Goal: Task Accomplishment & Management: Complete application form

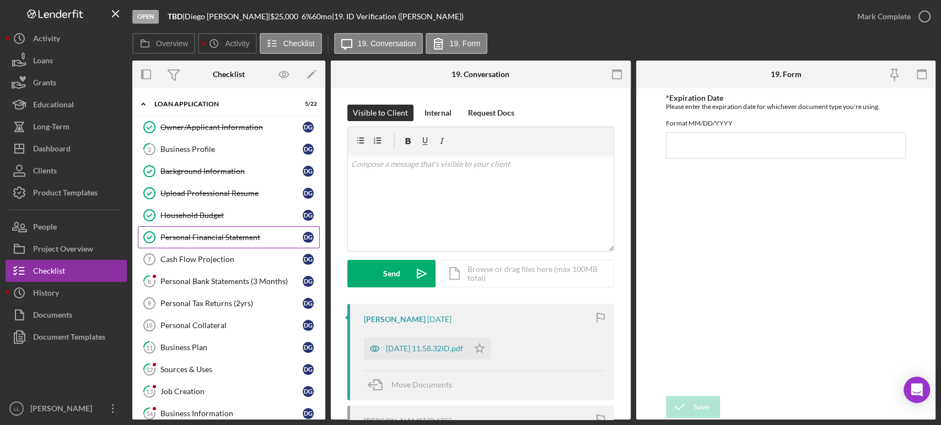
click at [245, 237] on div "Personal Financial Statement" at bounding box center [231, 237] width 142 height 9
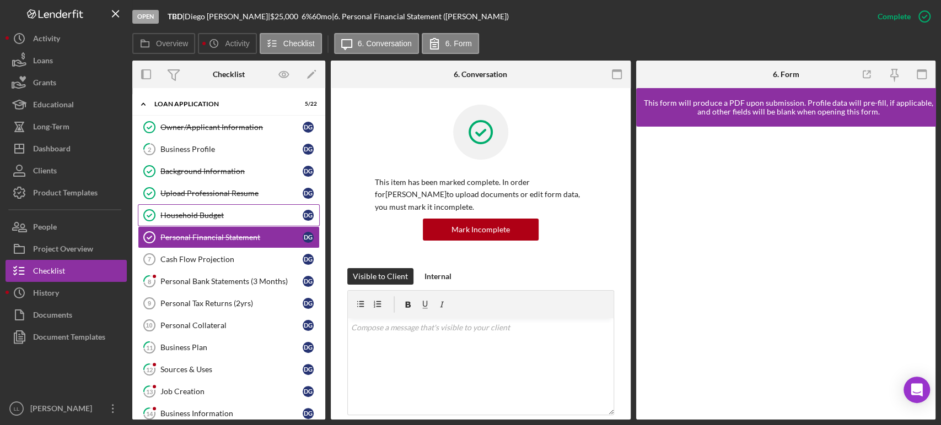
click at [248, 219] on div "Household Budget" at bounding box center [231, 215] width 142 height 9
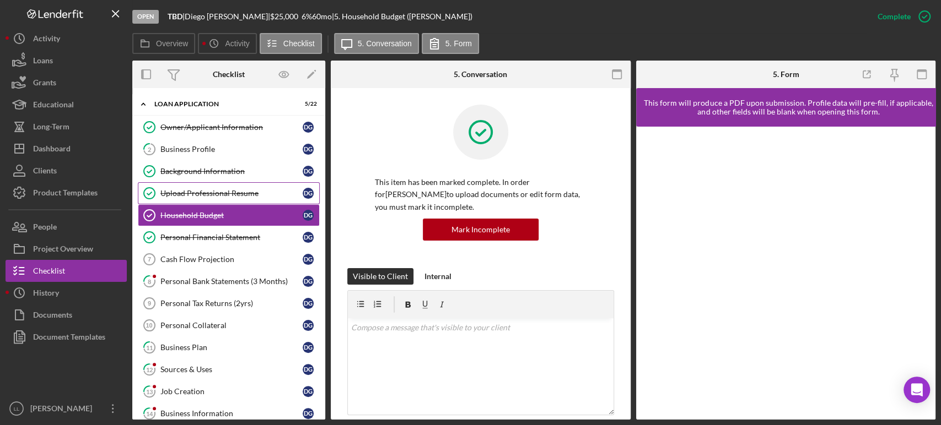
click at [245, 199] on link "Upload Professional Resume Upload Professional Resume D G" at bounding box center [229, 193] width 182 height 22
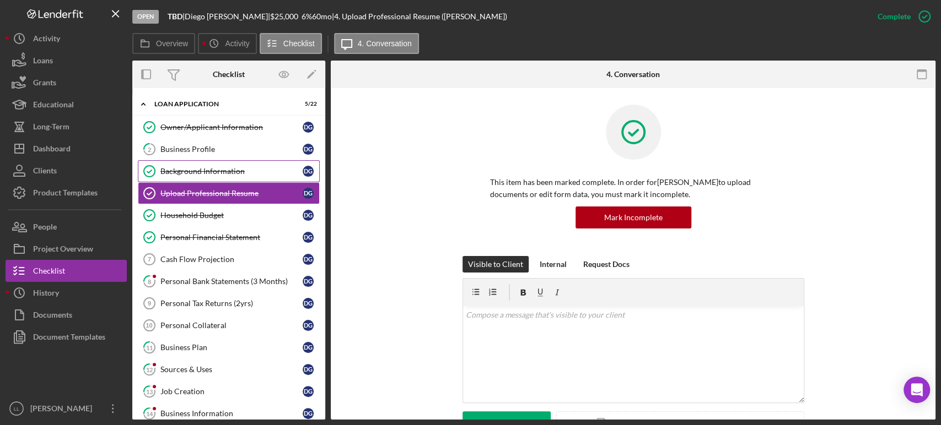
click at [235, 175] on div "Background Information" at bounding box center [231, 171] width 142 height 9
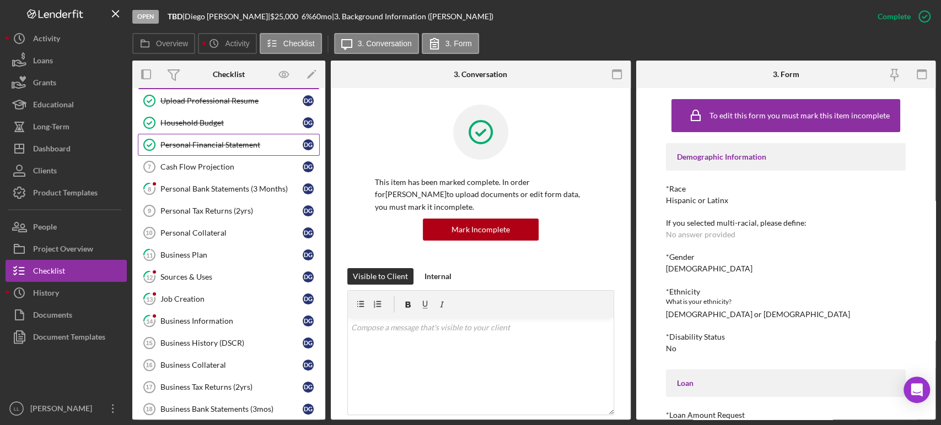
scroll to position [18, 0]
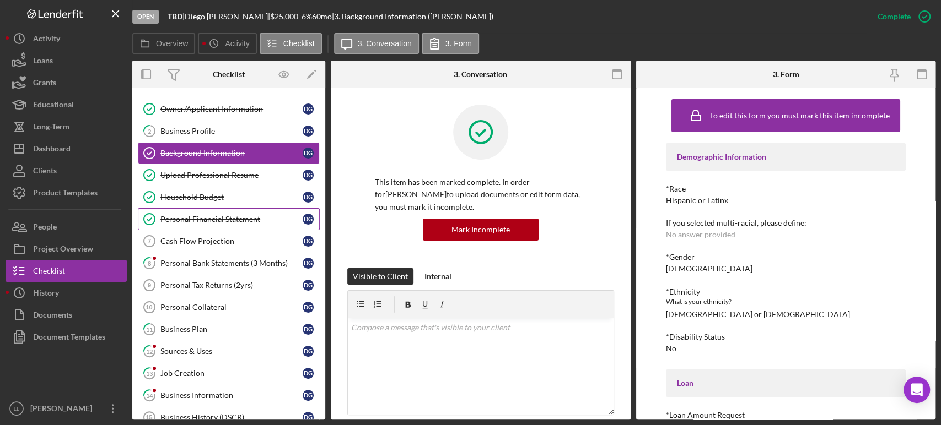
click at [245, 219] on div "Personal Financial Statement" at bounding box center [231, 219] width 142 height 9
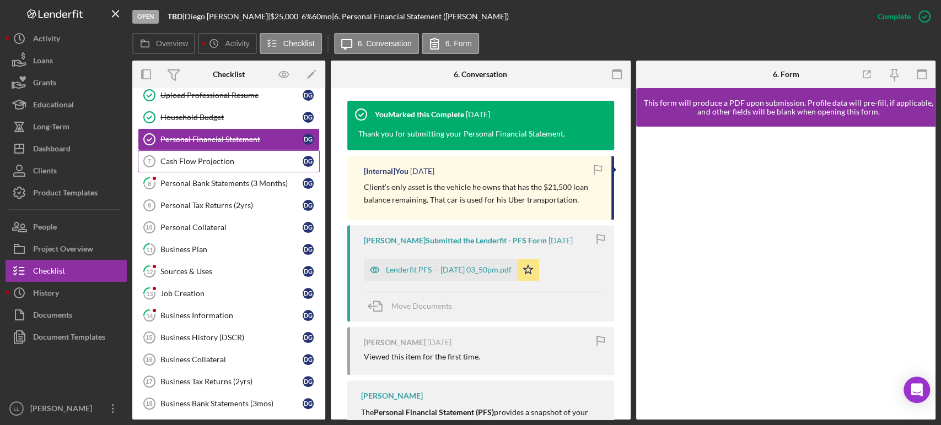
scroll to position [79, 0]
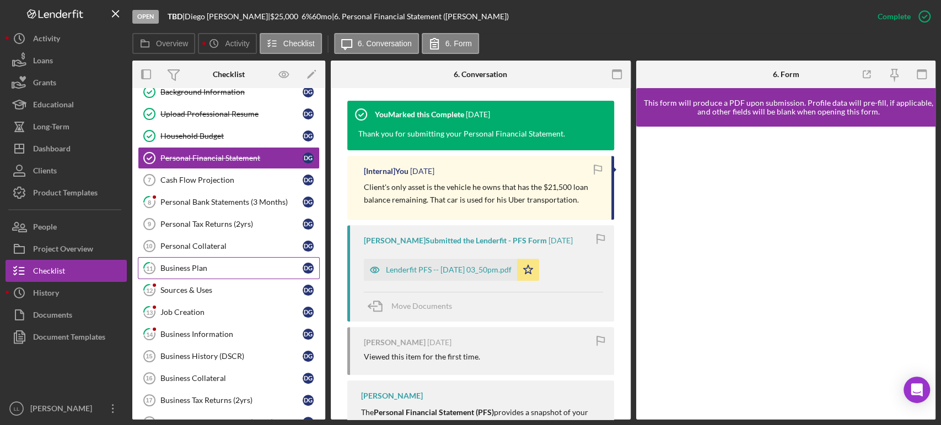
click at [222, 269] on div "Business Plan" at bounding box center [231, 268] width 142 height 9
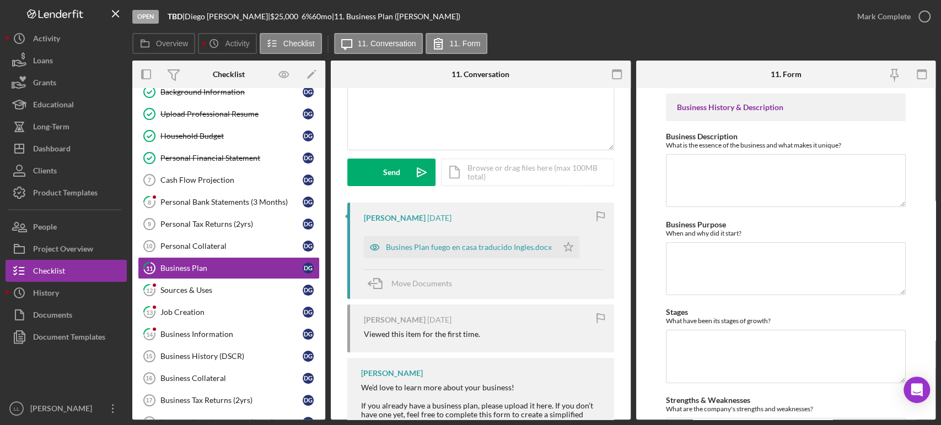
scroll to position [144, 0]
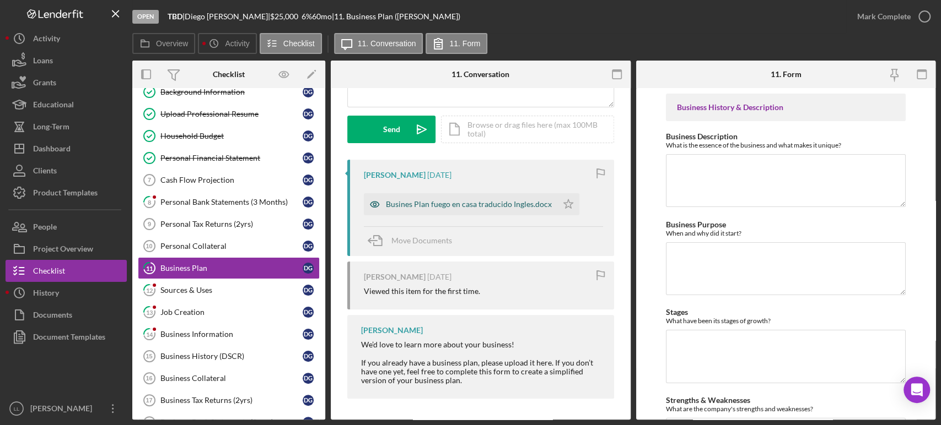
click at [454, 204] on div "Busines Plan fuego en casa traducido Ingles.docx" at bounding box center [469, 204] width 166 height 9
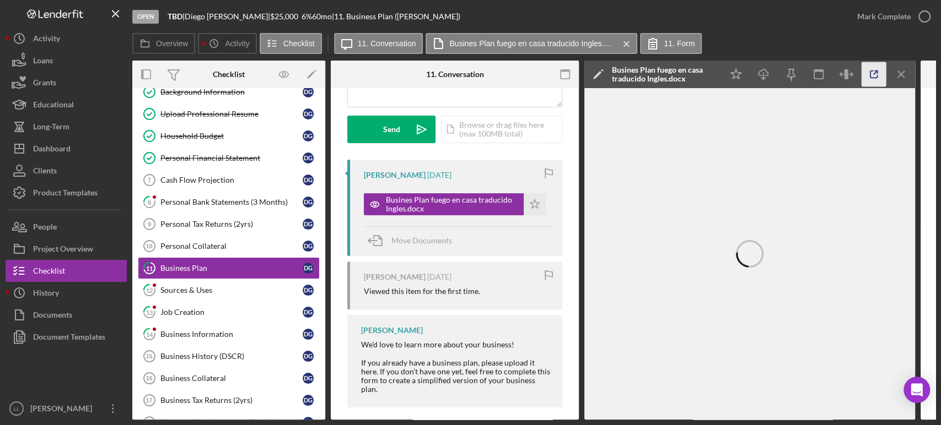
click at [875, 73] on icon "button" at bounding box center [873, 74] width 25 height 25
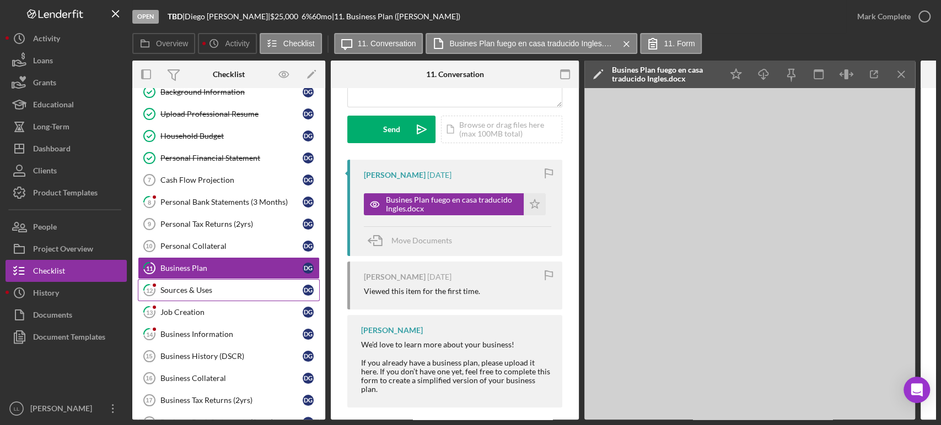
click at [220, 290] on div "Sources & Uses" at bounding box center [231, 290] width 142 height 9
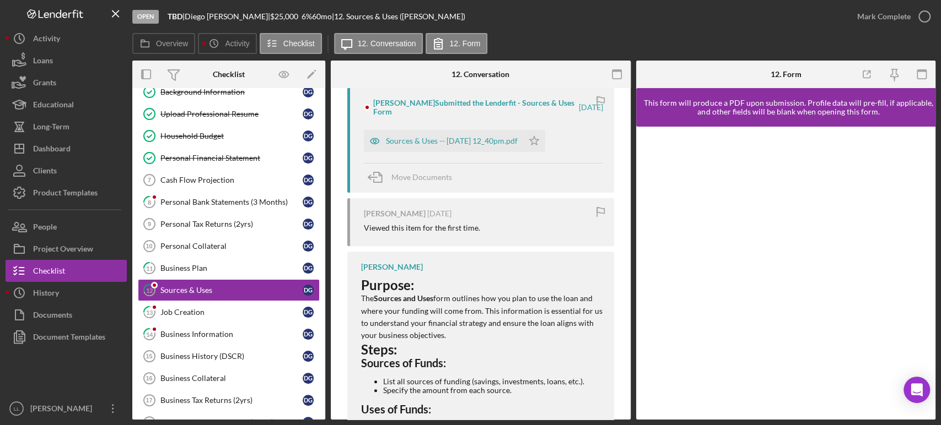
scroll to position [245, 0]
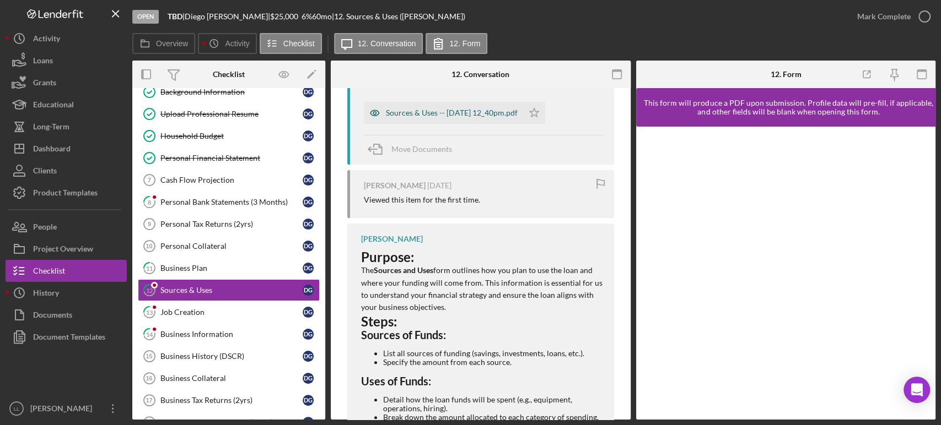
click at [446, 117] on div "Sources & Uses -- [DATE] 12_40pm.pdf" at bounding box center [443, 113] width 159 height 22
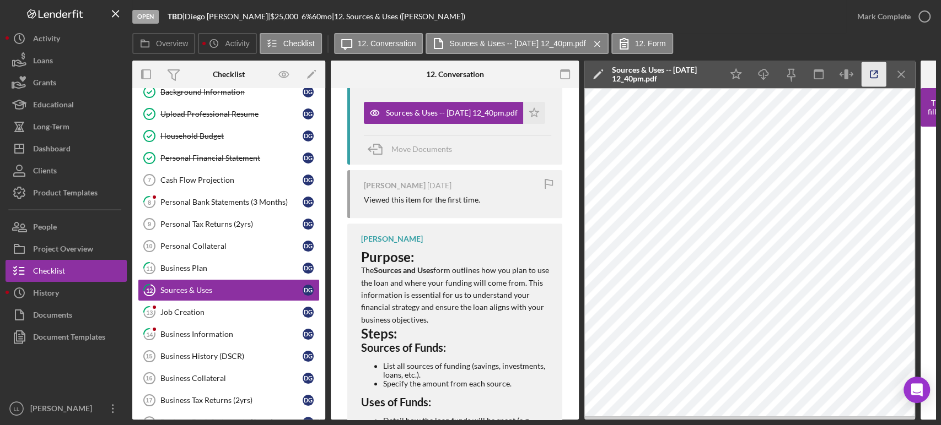
click at [871, 74] on icon "button" at bounding box center [873, 74] width 25 height 25
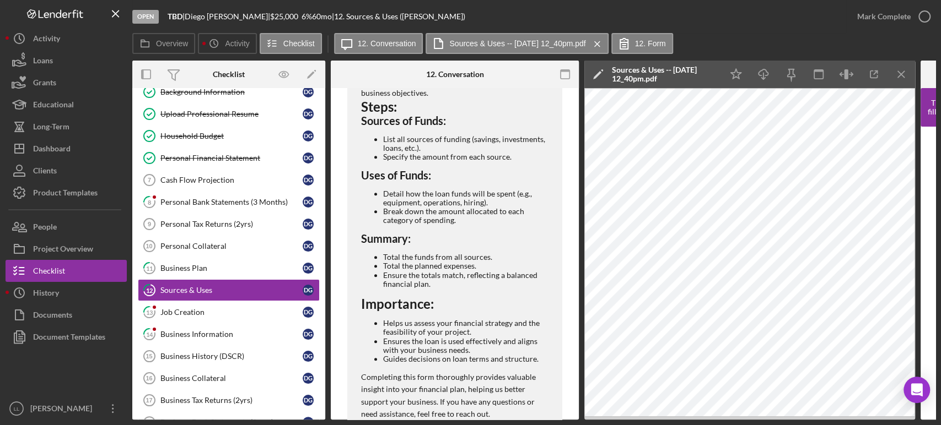
scroll to position [510, 0]
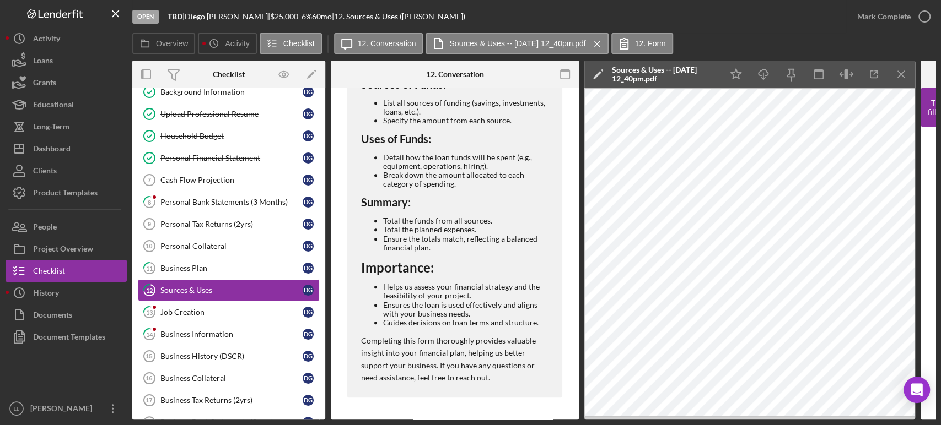
click at [483, 16] on div "Open TBD | Diego Gabriel-Arana | $25,000 $25,000 6 % 60 mo | 12. Sources & Uses…" at bounding box center [489, 16] width 714 height 33
click at [468, 16] on div "Open TBD | Diego Gabriel-Arana | $25,000 $25,000 6 % 60 mo | 12. Sources & Uses…" at bounding box center [489, 16] width 714 height 33
click at [480, 15] on div "Open TBD | Diego Gabriel-Arana | $25,000 $25,000 6 % 60 mo | 12. Sources & Uses…" at bounding box center [489, 16] width 714 height 33
click at [467, 14] on div "Open TBD | Diego Gabriel-Arana | $25,000 $25,000 6 % 60 mo | 12. Sources & Uses…" at bounding box center [489, 16] width 714 height 33
click at [486, 14] on div "Open TBD | Diego Gabriel-Arana | $25,000 $25,000 6 % 60 mo | 12. Sources & Uses…" at bounding box center [489, 16] width 714 height 33
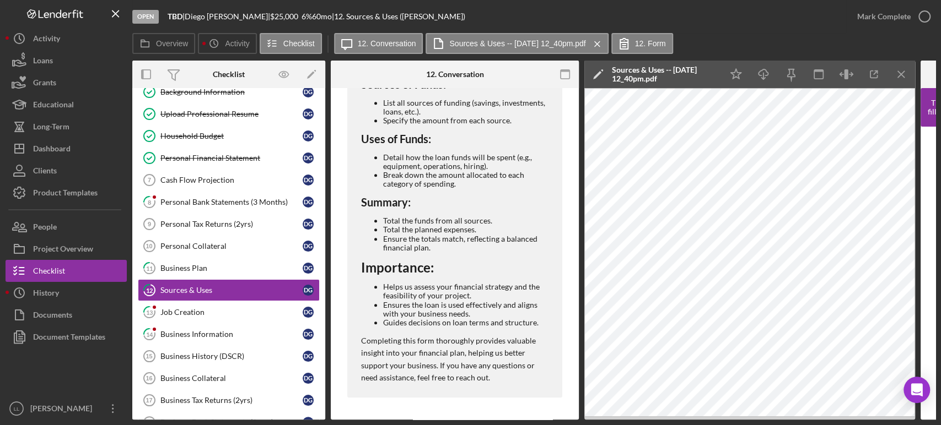
click at [472, 15] on div "Open TBD | Diego Gabriel-Arana | $25,000 $25,000 6 % 60 mo | 12. Sources & Uses…" at bounding box center [489, 16] width 714 height 33
click at [472, 16] on div "Open TBD | Diego Gabriel-Arana | $25,000 $25,000 6 % 60 mo | 12. Sources & Uses…" at bounding box center [489, 16] width 714 height 33
click at [470, 22] on div "Open TBD | Diego Gabriel-Arana | $25,000 $25,000 6 % 60 mo | 12. Sources & Uses…" at bounding box center [489, 16] width 714 height 33
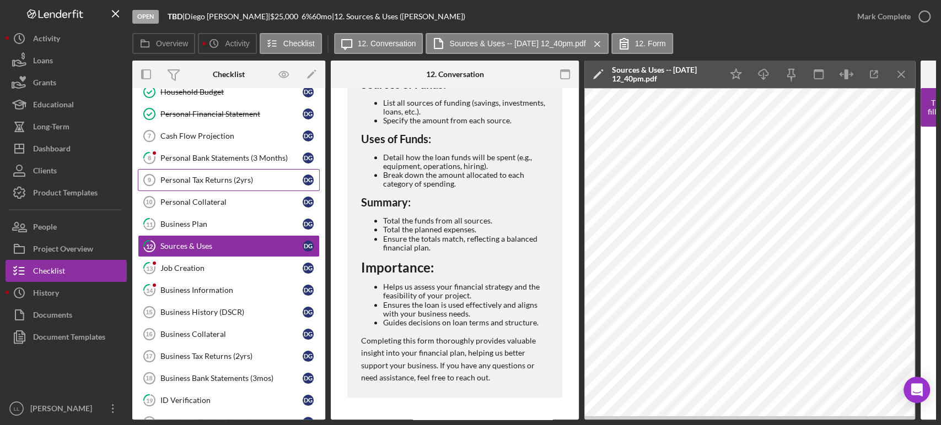
scroll to position [202, 0]
